Goal: Task Accomplishment & Management: Manage account settings

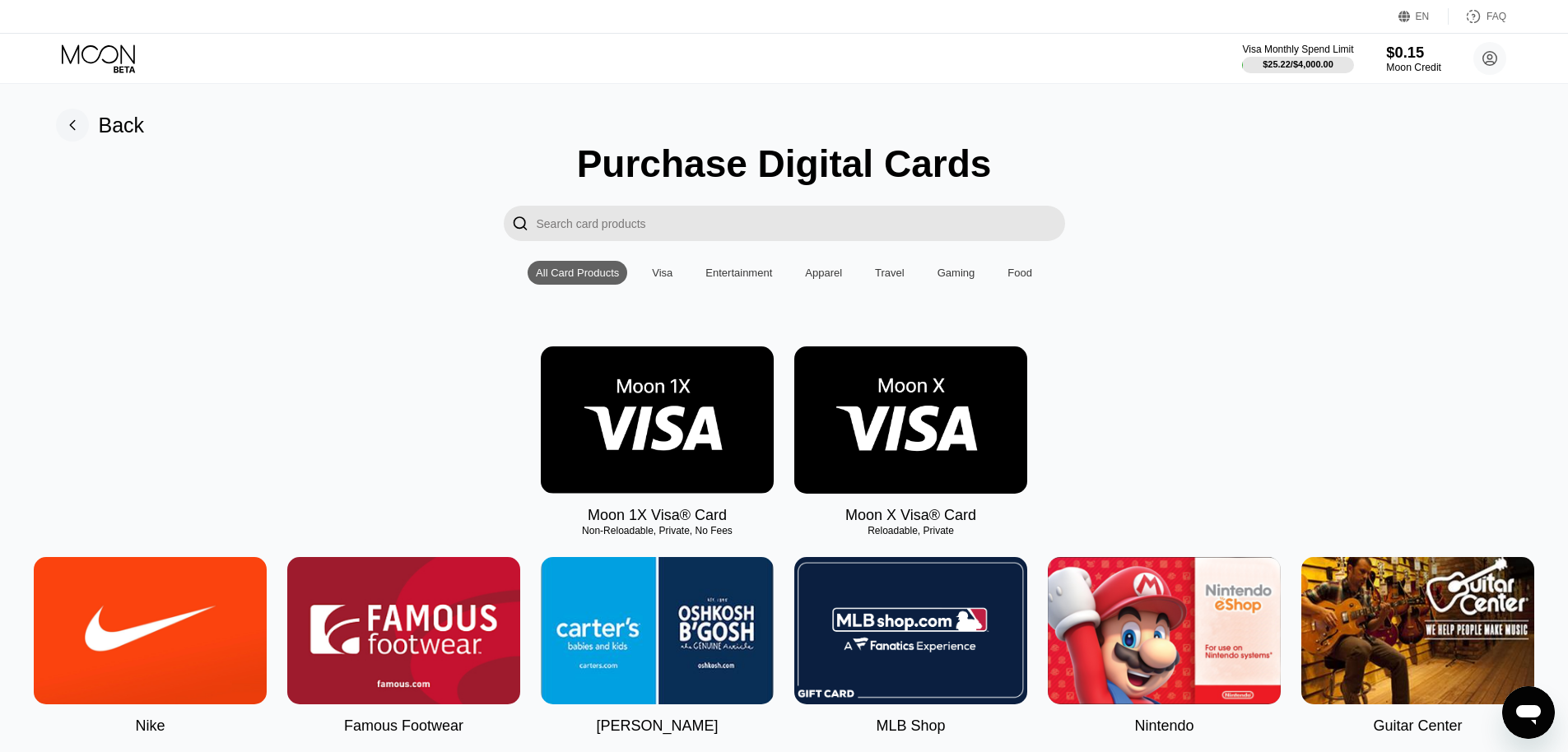
click at [1401, 62] on div "Moon Credit" at bounding box center [1414, 67] width 55 height 12
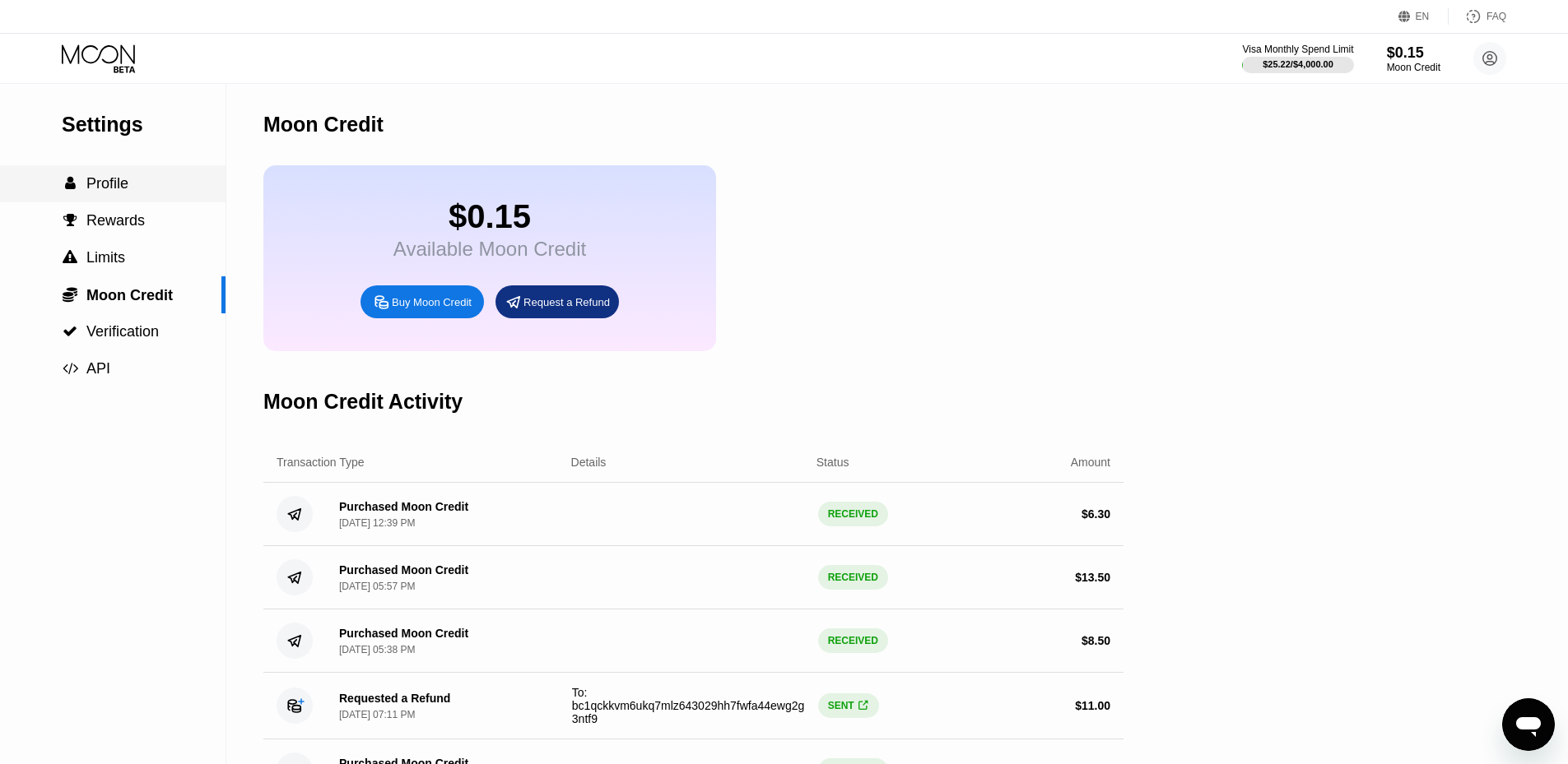
click at [121, 173] on div " Profile" at bounding box center [113, 183] width 226 height 37
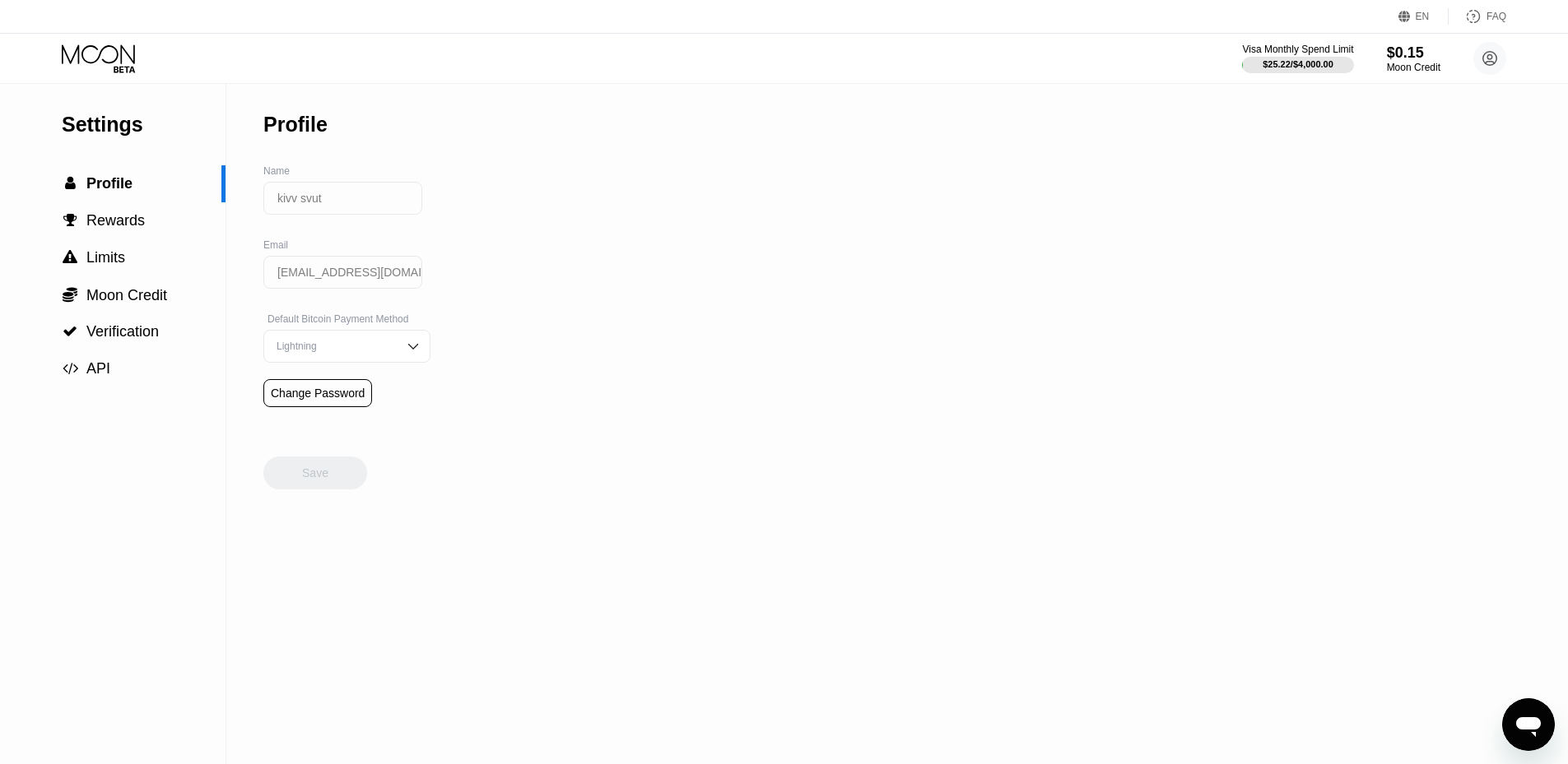
click at [73, 53] on icon at bounding box center [100, 59] width 76 height 29
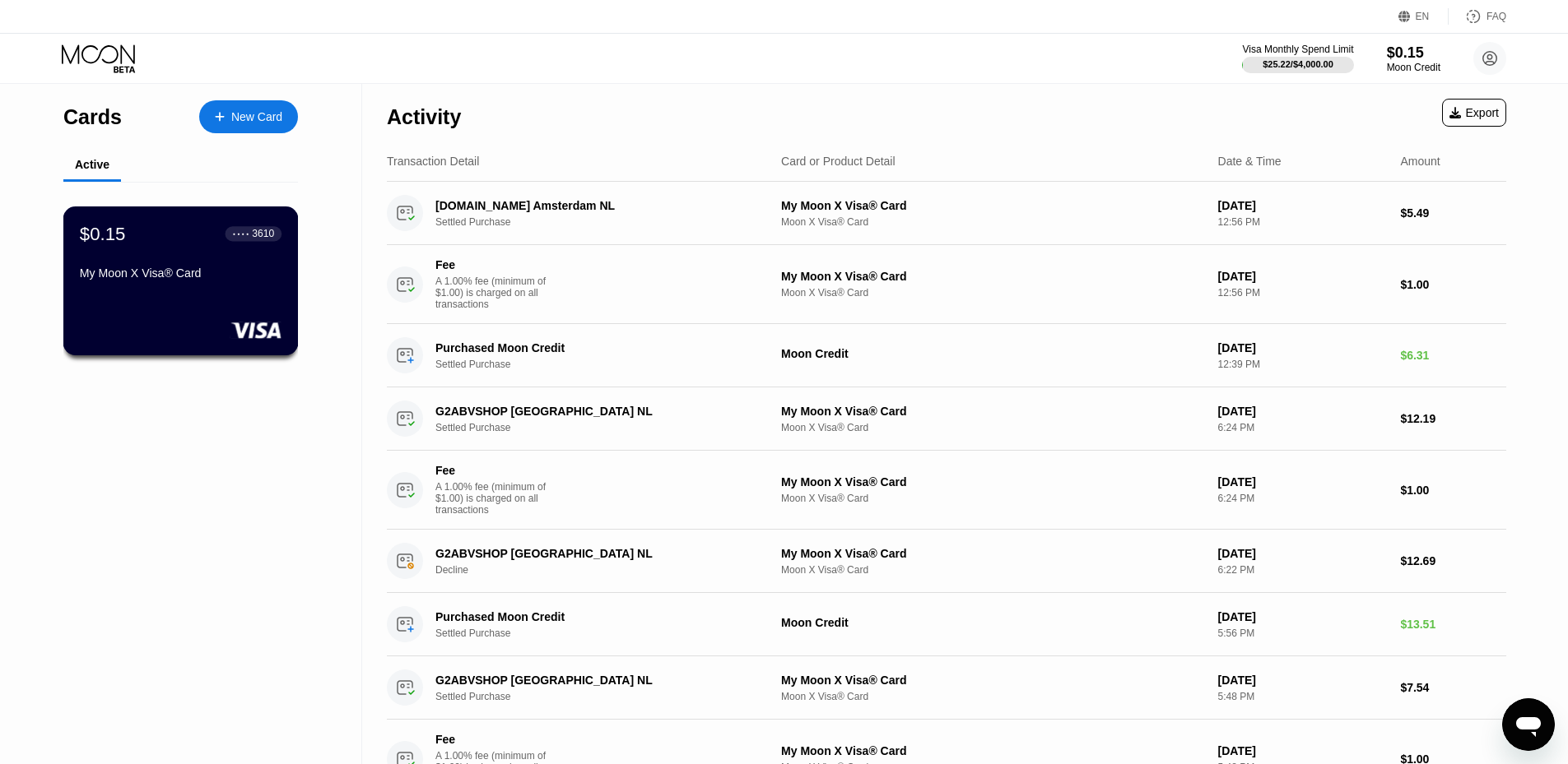
click at [198, 241] on div "$0.15 ● ● ● ● 3610" at bounding box center [180, 234] width 202 height 22
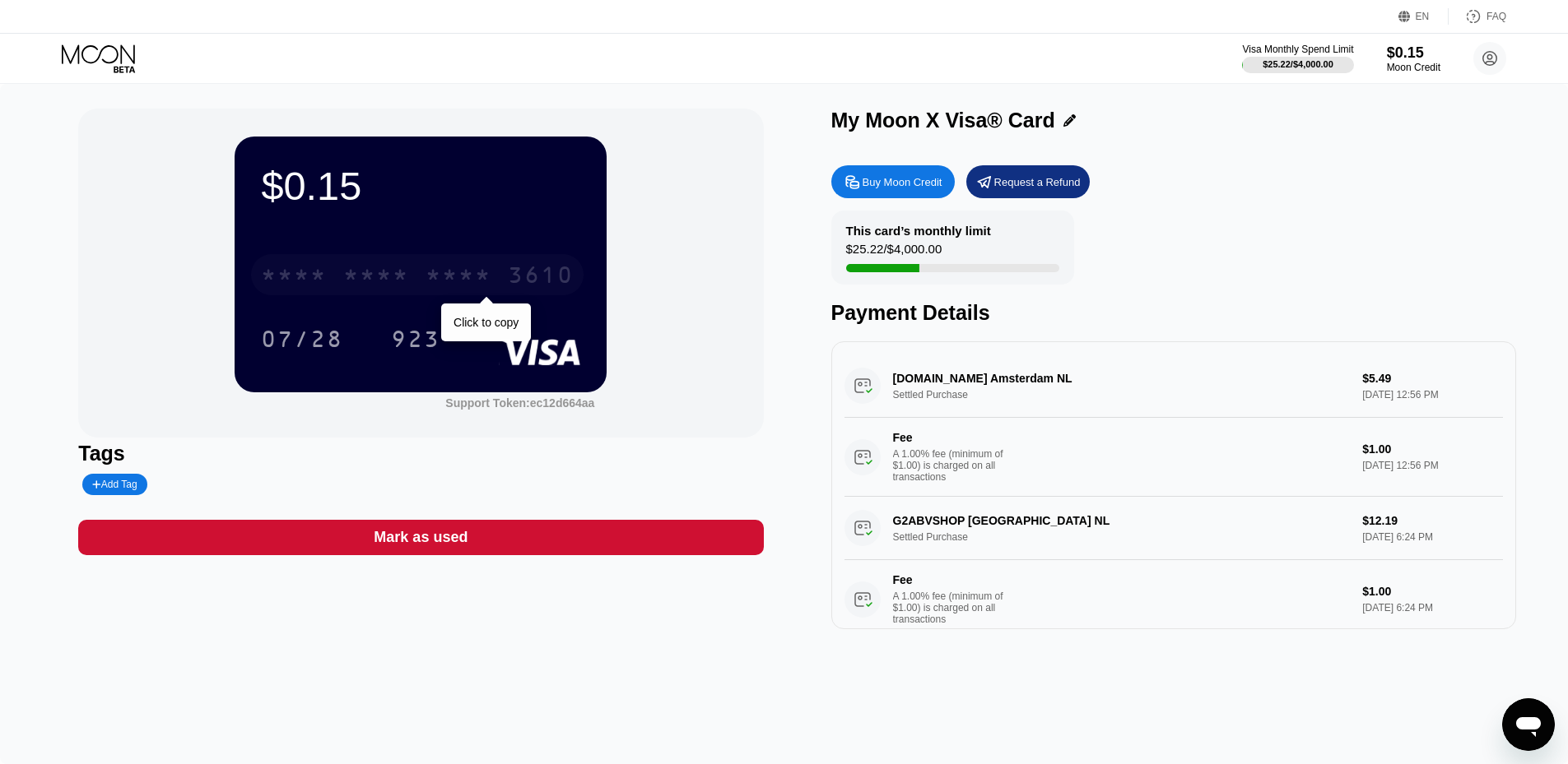
click at [330, 281] on div "* * * * * * * * * * * * 3610" at bounding box center [417, 275] width 333 height 41
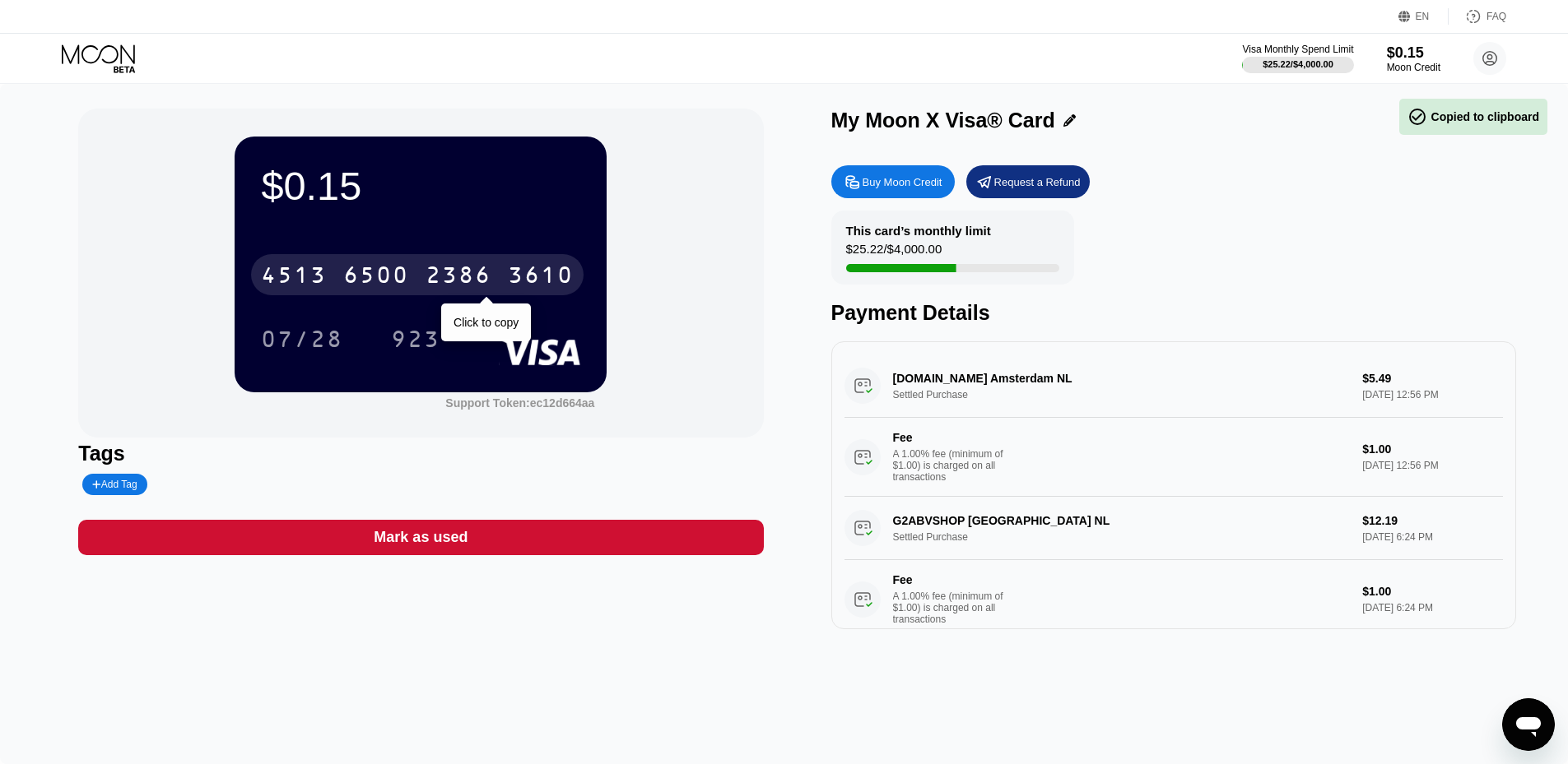
click at [476, 288] on div "2386" at bounding box center [458, 277] width 66 height 27
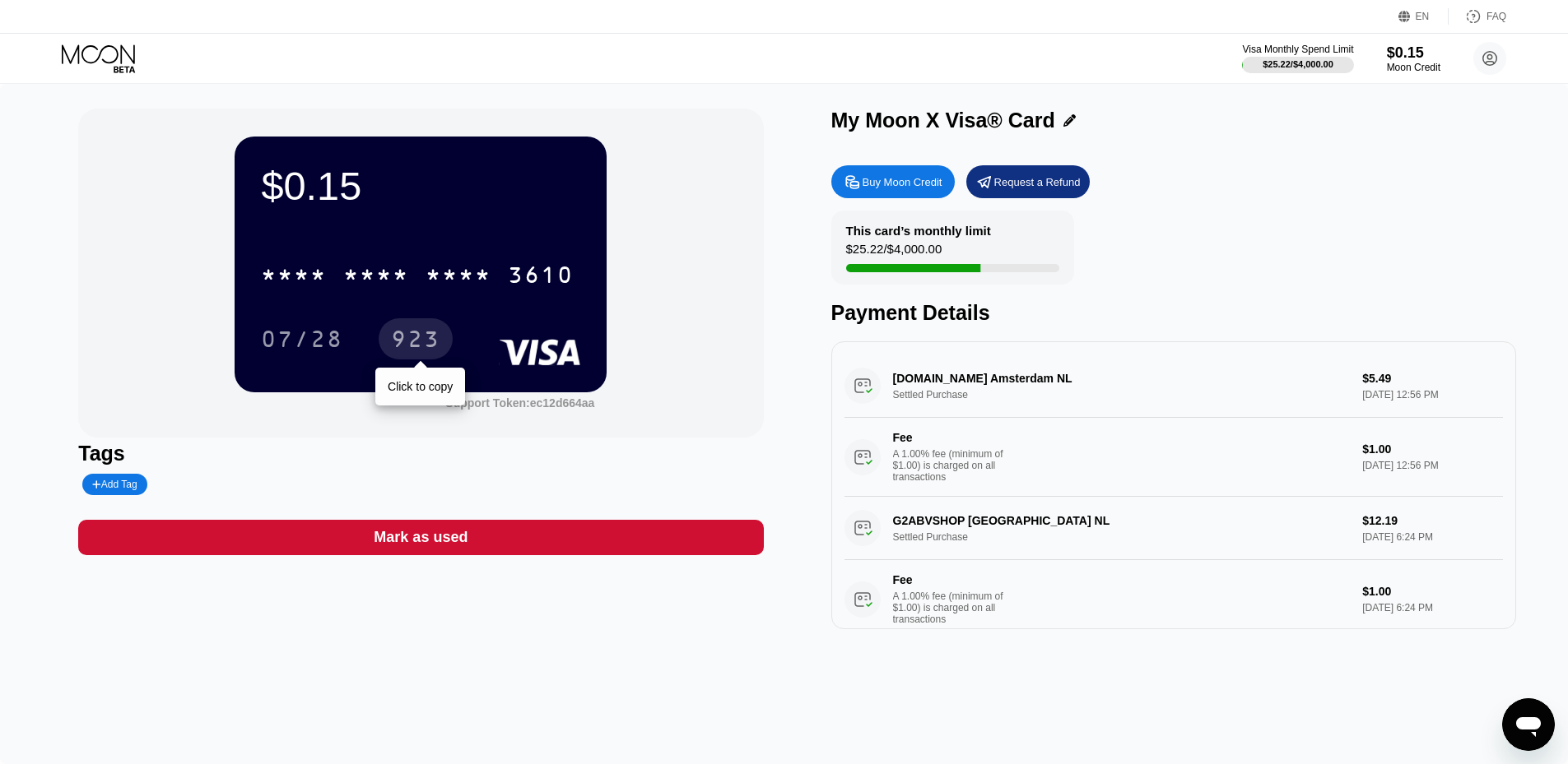
click at [440, 342] on div "923" at bounding box center [415, 342] width 49 height 27
click at [945, 270] on div at bounding box center [912, 268] width 134 height 8
click at [945, 234] on div "This card’s monthly limit" at bounding box center [918, 231] width 145 height 14
